Goal: Transaction & Acquisition: Obtain resource

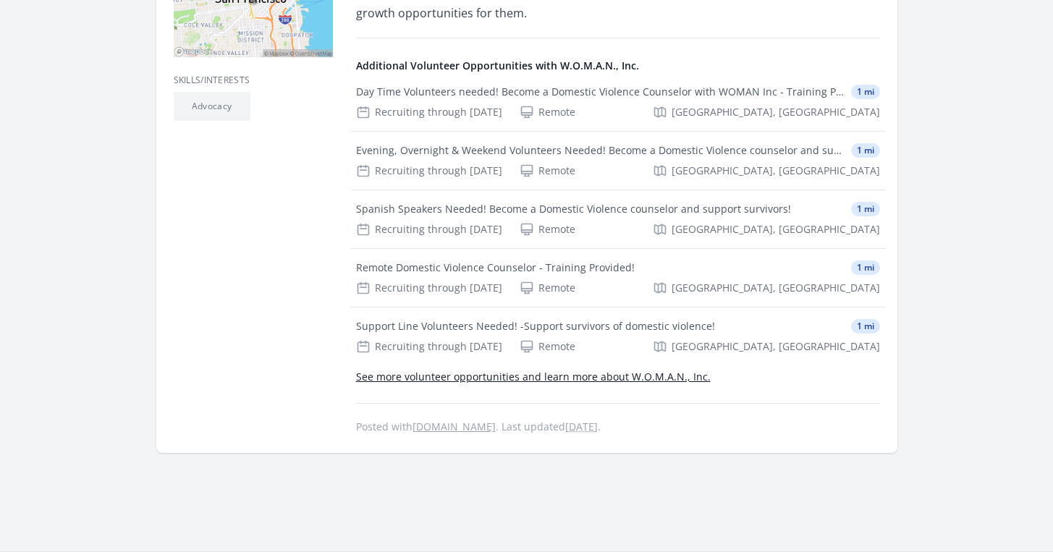
scroll to position [495, 0]
click at [652, 376] on link "See more volunteer opportunities and learn more about W.O.M.A.N., Inc." at bounding box center [533, 376] width 355 height 14
click at [554, 371] on link "See more volunteer opportunities and learn more about W.O.M.A.N., Inc." at bounding box center [533, 376] width 355 height 14
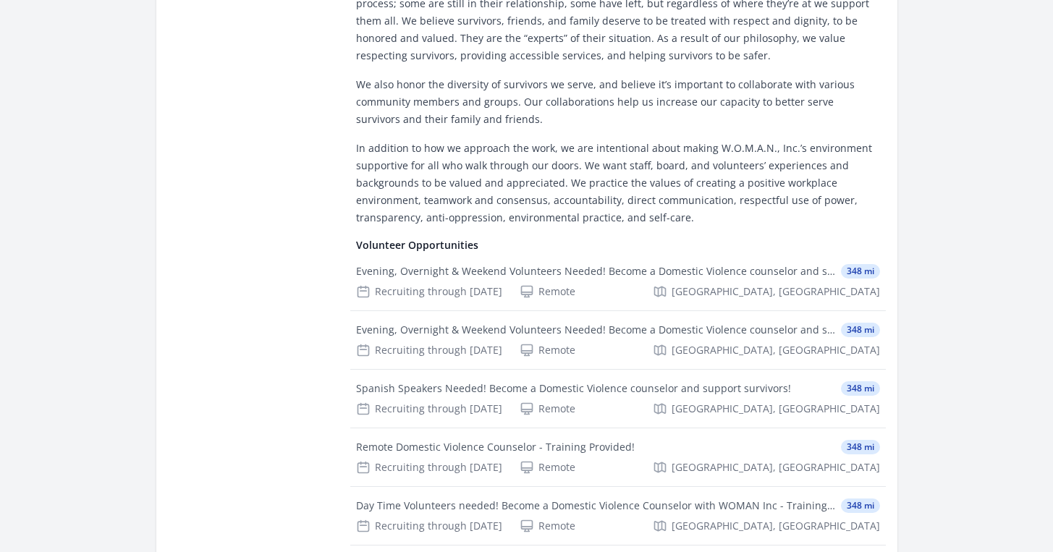
scroll to position [367, 0]
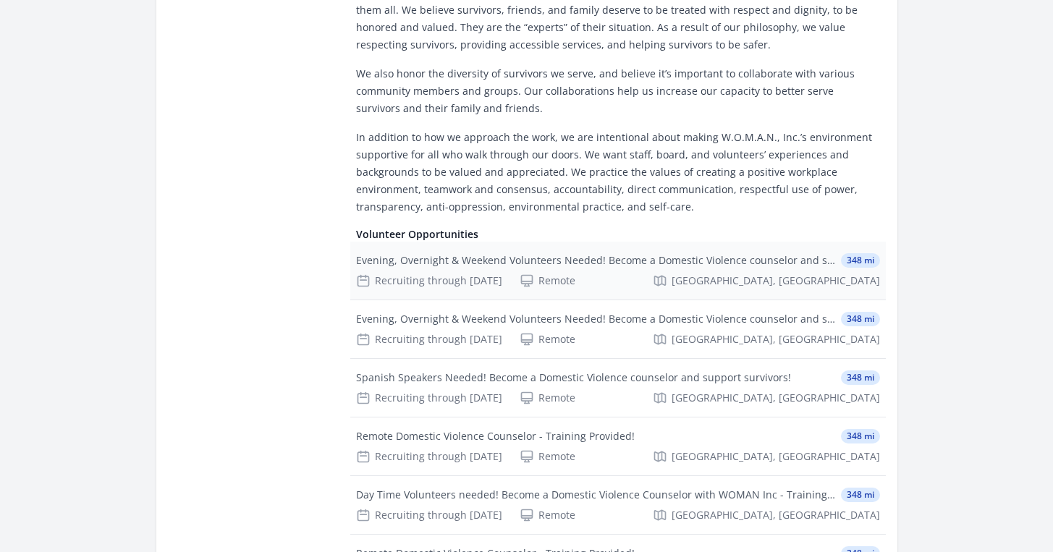
click at [645, 266] on div "Evening, Overnight & Weekend Volunteers Needed! Become a Domestic Violence coun…" at bounding box center [595, 260] width 479 height 14
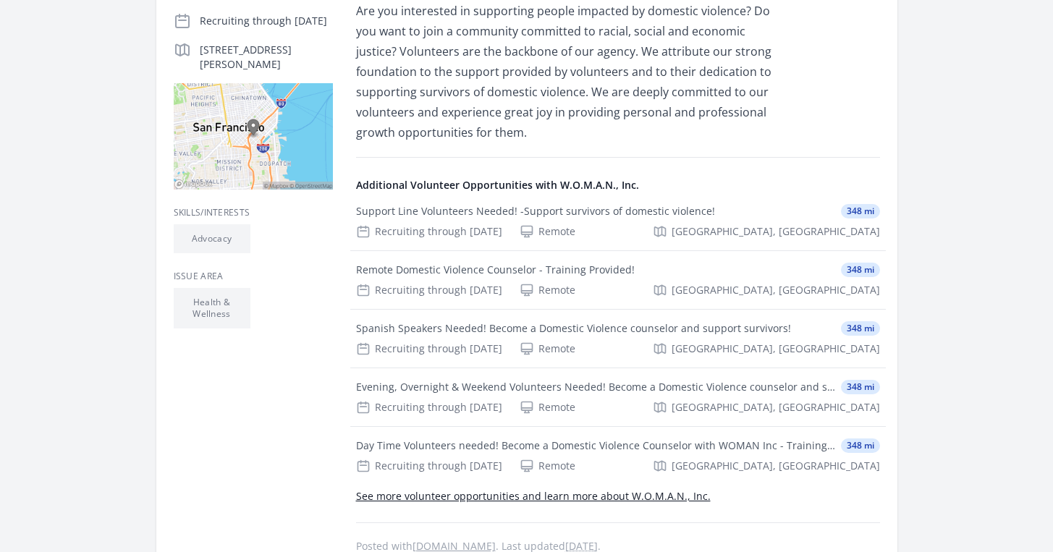
scroll to position [462, 0]
